Goal: Navigation & Orientation: Find specific page/section

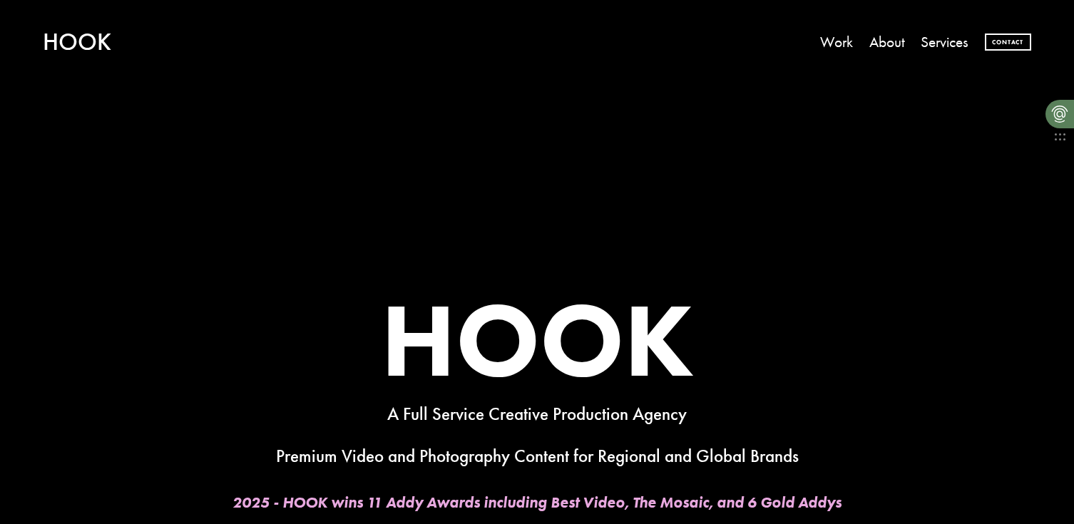
scroll to position [502, 0]
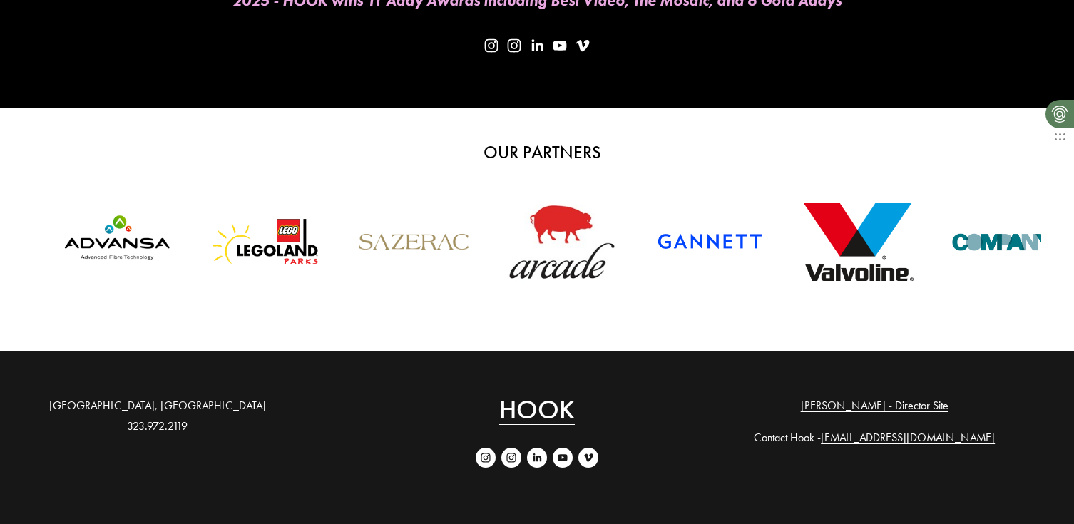
click at [562, 458] on use "YouTube" at bounding box center [563, 458] width 20 height 20
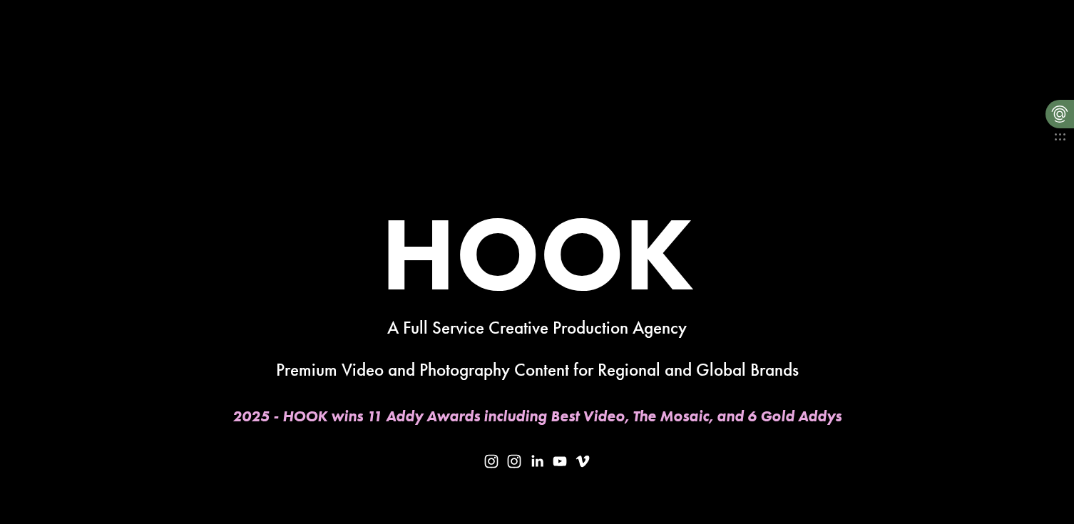
scroll to position [101, 0]
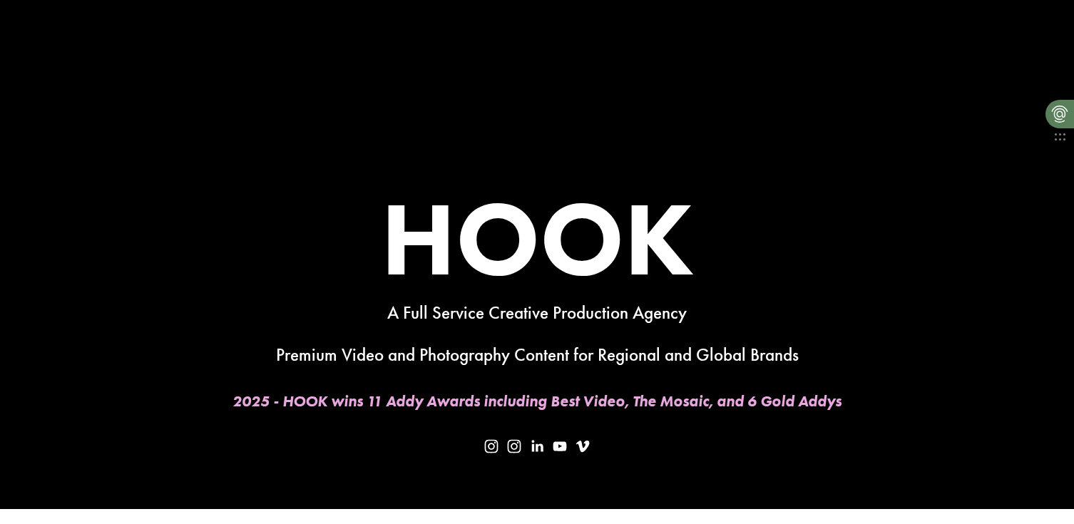
click at [422, 400] on em "2025 - HOOK wins 11 Addy Awards including Best Video, The Mosaic, and 6 Gold Ad…" at bounding box center [537, 401] width 609 height 19
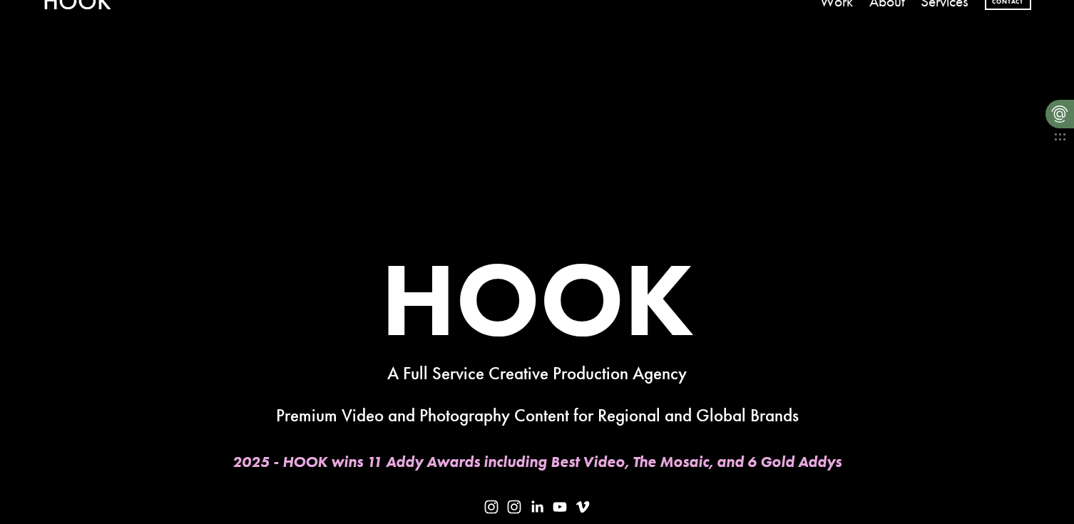
scroll to position [0, 0]
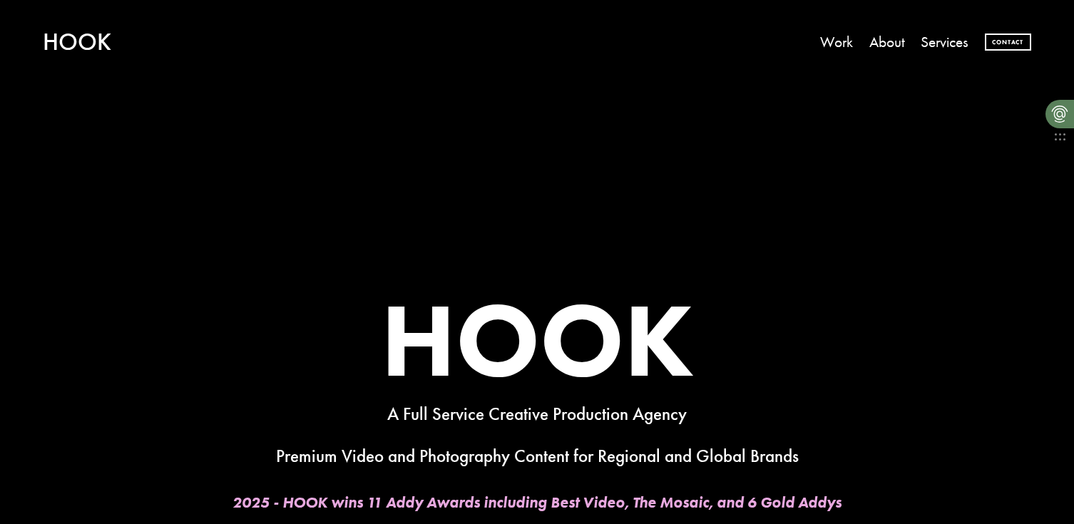
click at [897, 44] on link "About" at bounding box center [887, 42] width 36 height 31
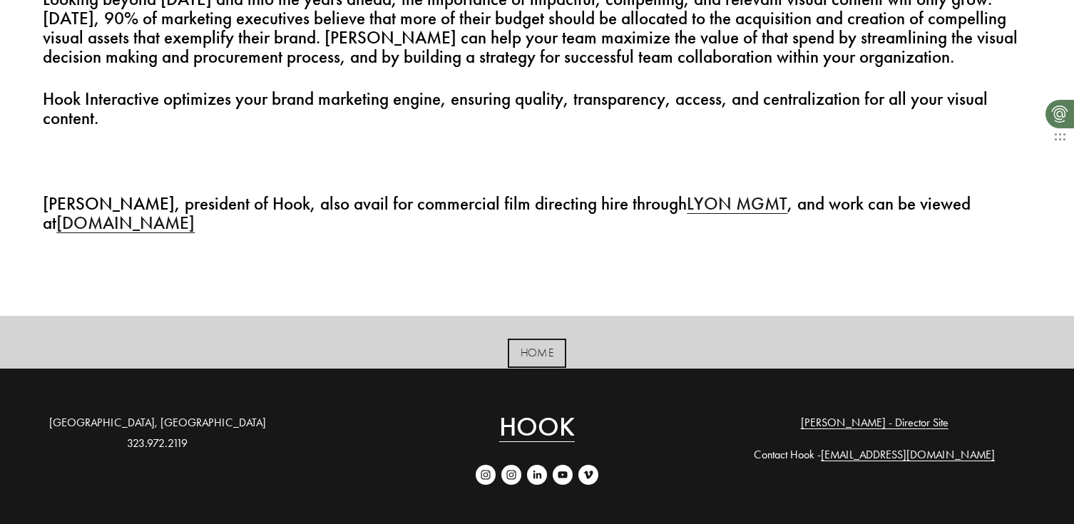
scroll to position [922, 0]
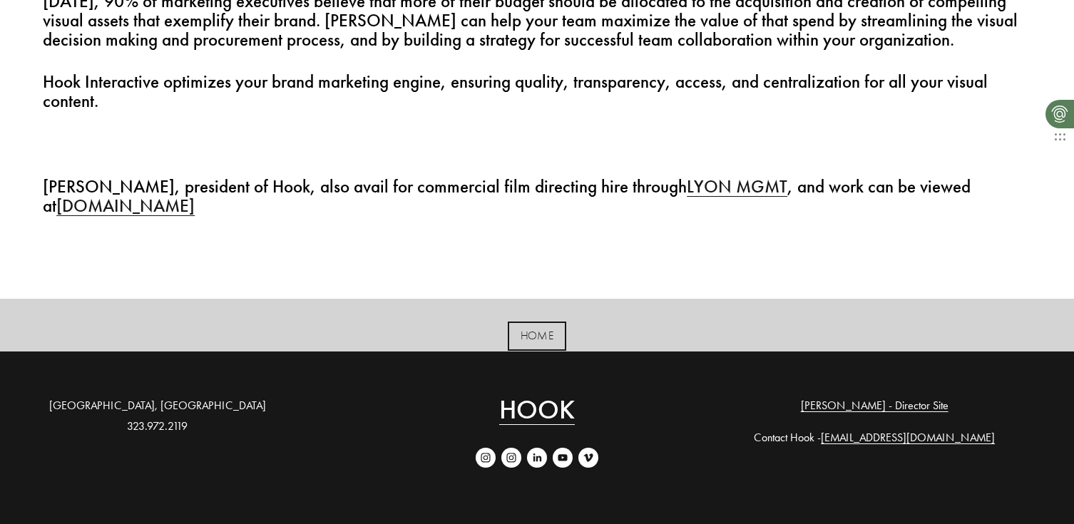
click at [108, 210] on link "colindirects.com" at bounding box center [125, 205] width 138 height 21
